Goal: Task Accomplishment & Management: Manage account settings

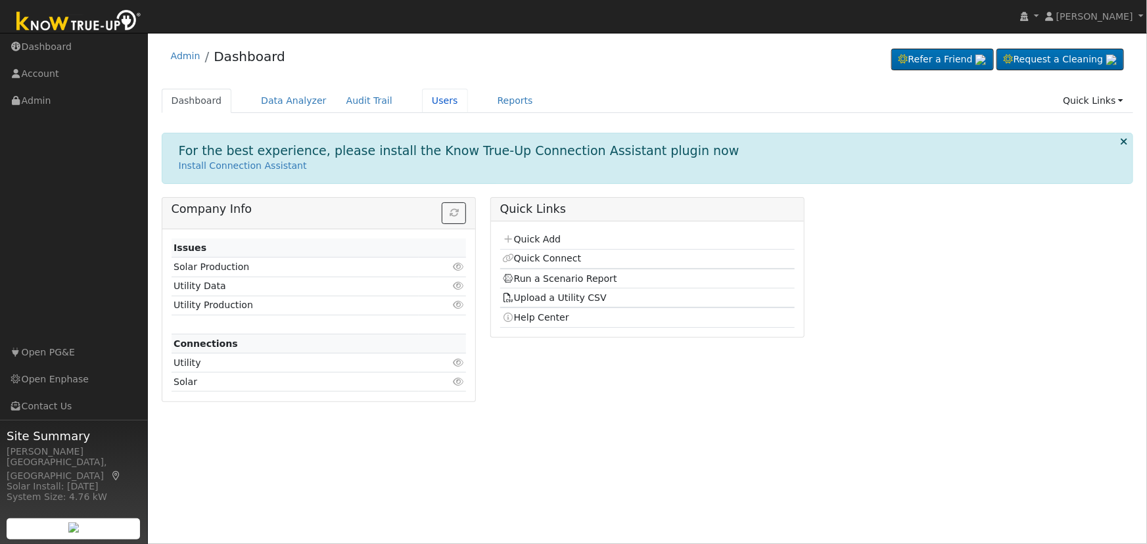
click at [422, 99] on link "Users" at bounding box center [445, 101] width 46 height 24
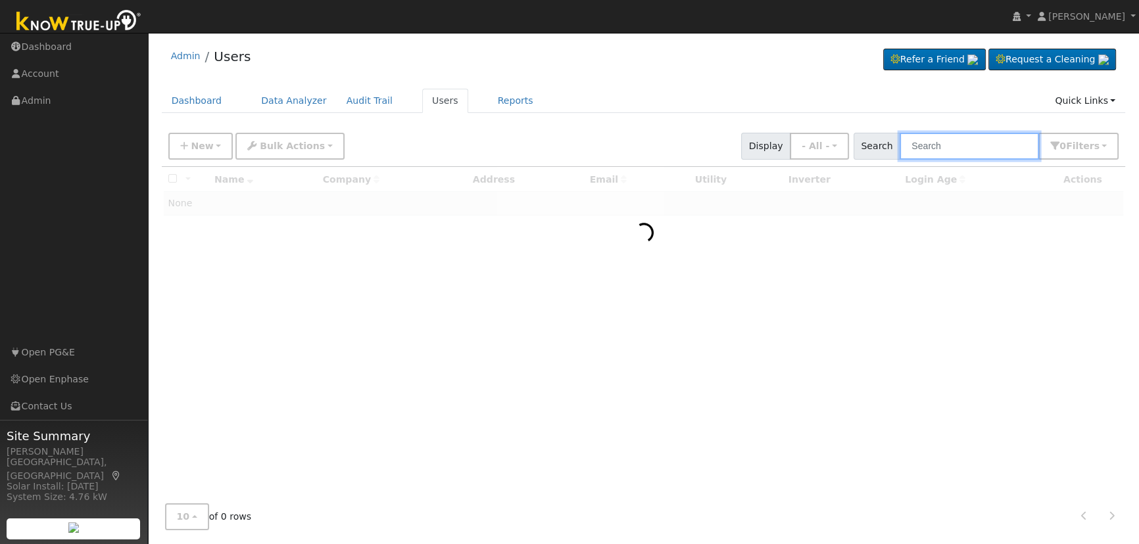
click at [924, 151] on input "text" at bounding box center [968, 146] width 139 height 27
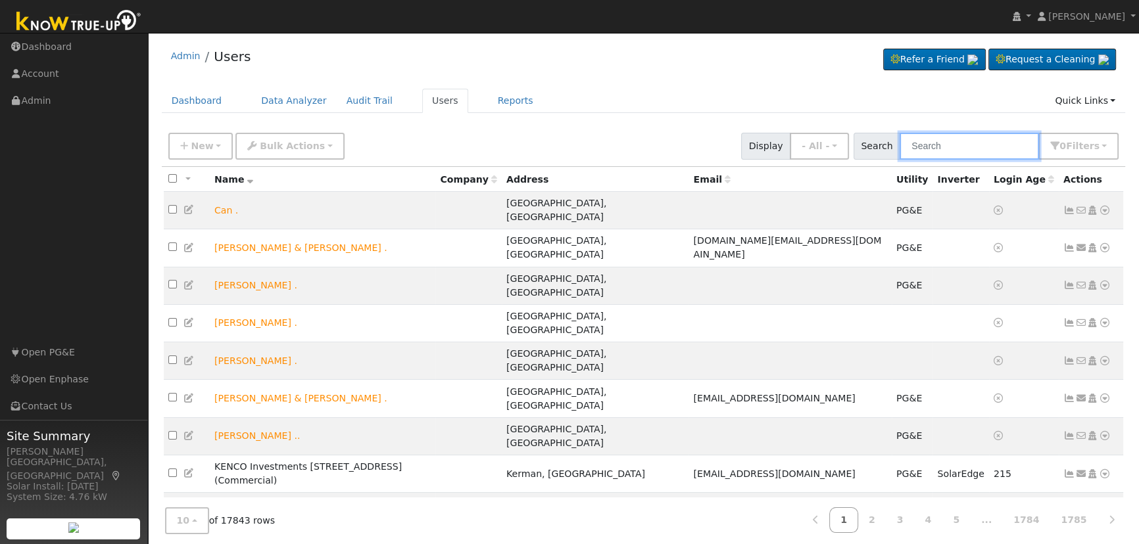
paste input "[PERSON_NAME]"
type input "[PERSON_NAME]"
